Goal: Ask a question

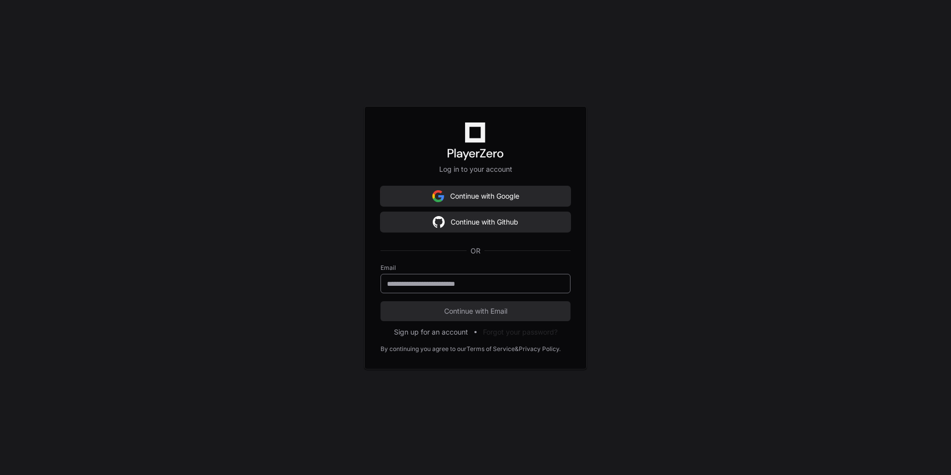
click at [475, 284] on input "email" at bounding box center [475, 284] width 177 height 10
type input "**********"
click at [381, 301] on button "Continue with Email" at bounding box center [476, 311] width 190 height 20
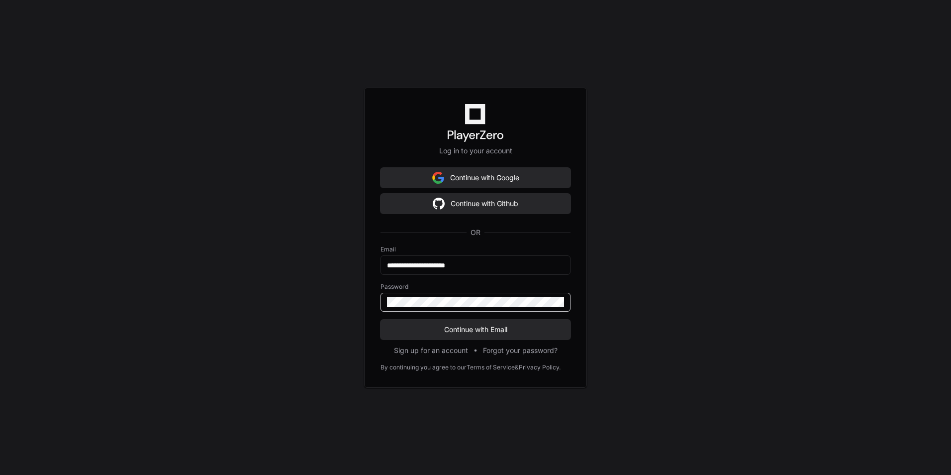
click at [381, 319] on button "Continue with Email" at bounding box center [476, 329] width 190 height 20
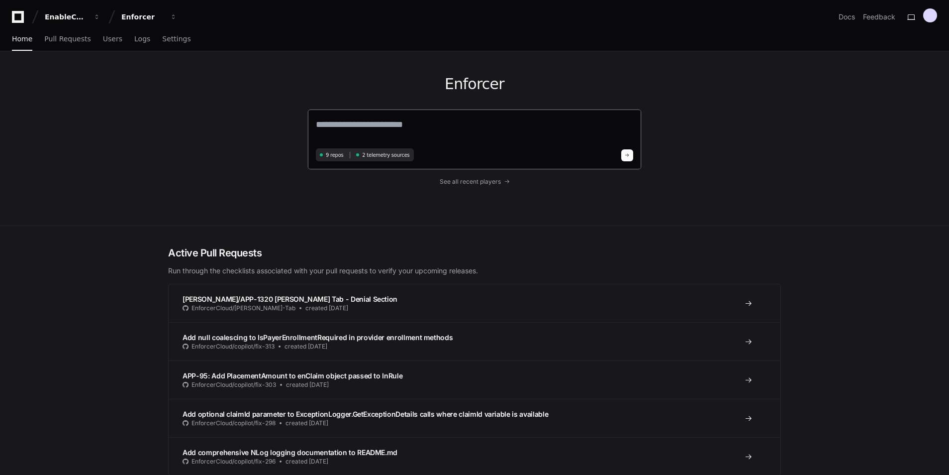
click at [397, 117] on div "9 repos 2 telemetry sources" at bounding box center [475, 139] width 334 height 61
click at [428, 128] on textarea at bounding box center [474, 131] width 317 height 28
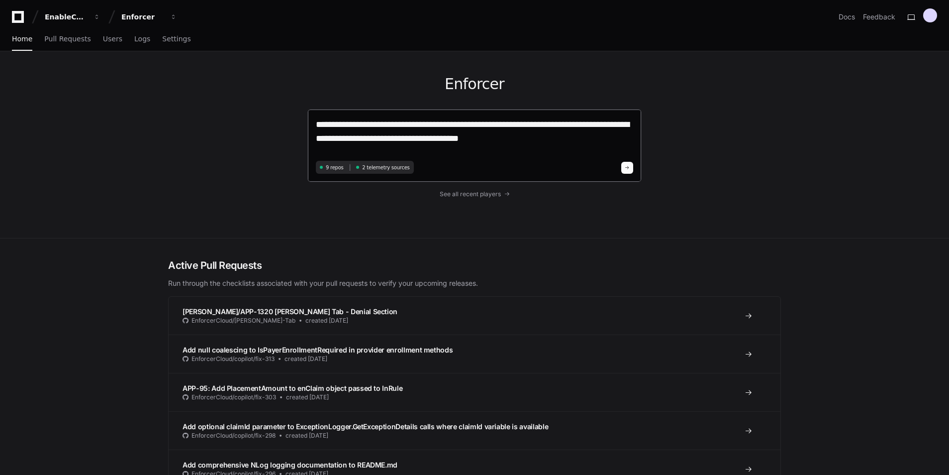
type textarea "**********"
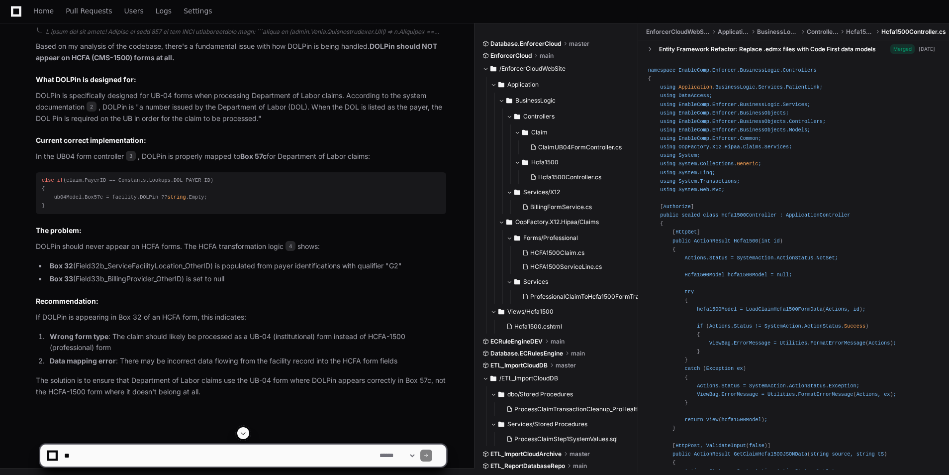
scroll to position [430, 0]
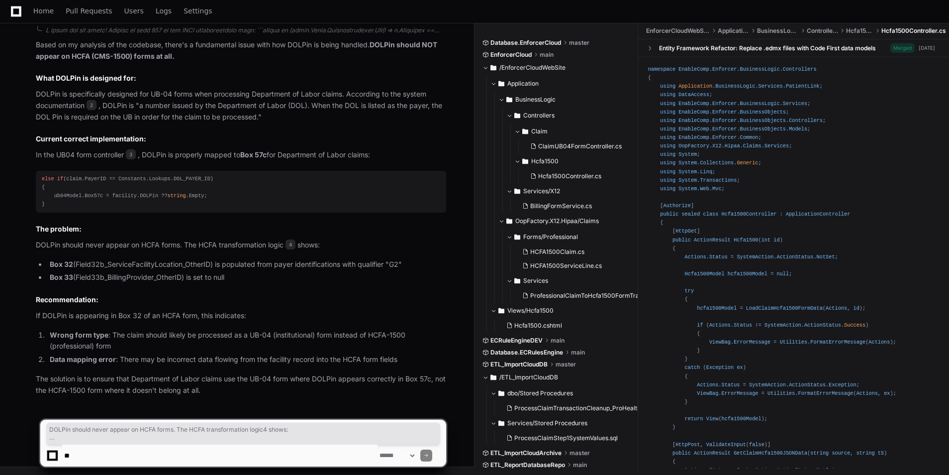
drag, startPoint x: 358, startPoint y: 274, endPoint x: 24, endPoint y: 242, distance: 334.9
click at [24, 242] on div "spClientWizardFacilityDashboard_sel.sql 2 ClaimUB04FormController.cs 3 Professi…" at bounding box center [231, 196] width 430 height 400
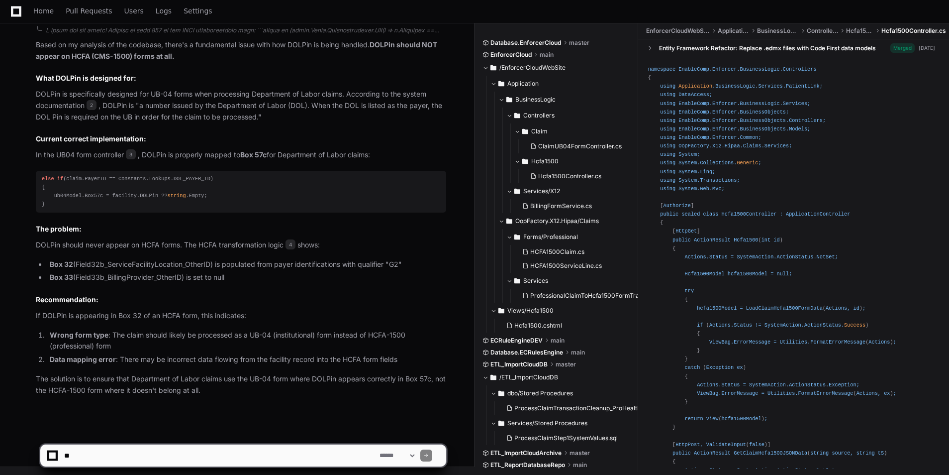
click at [353, 310] on p "If DOLPin is appearing in Box 32 of an HCFA form, this indicates:" at bounding box center [241, 315] width 411 height 11
